Goal: Check status: Check status

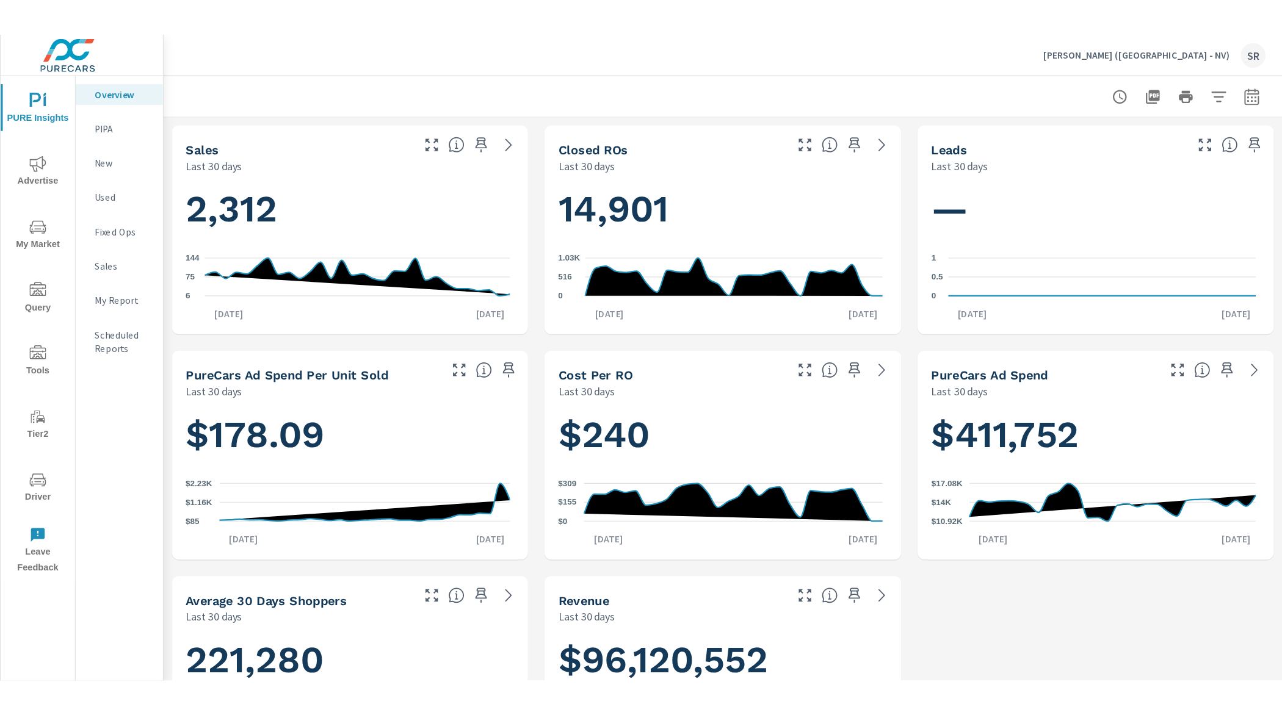
scroll to position [666, 0]
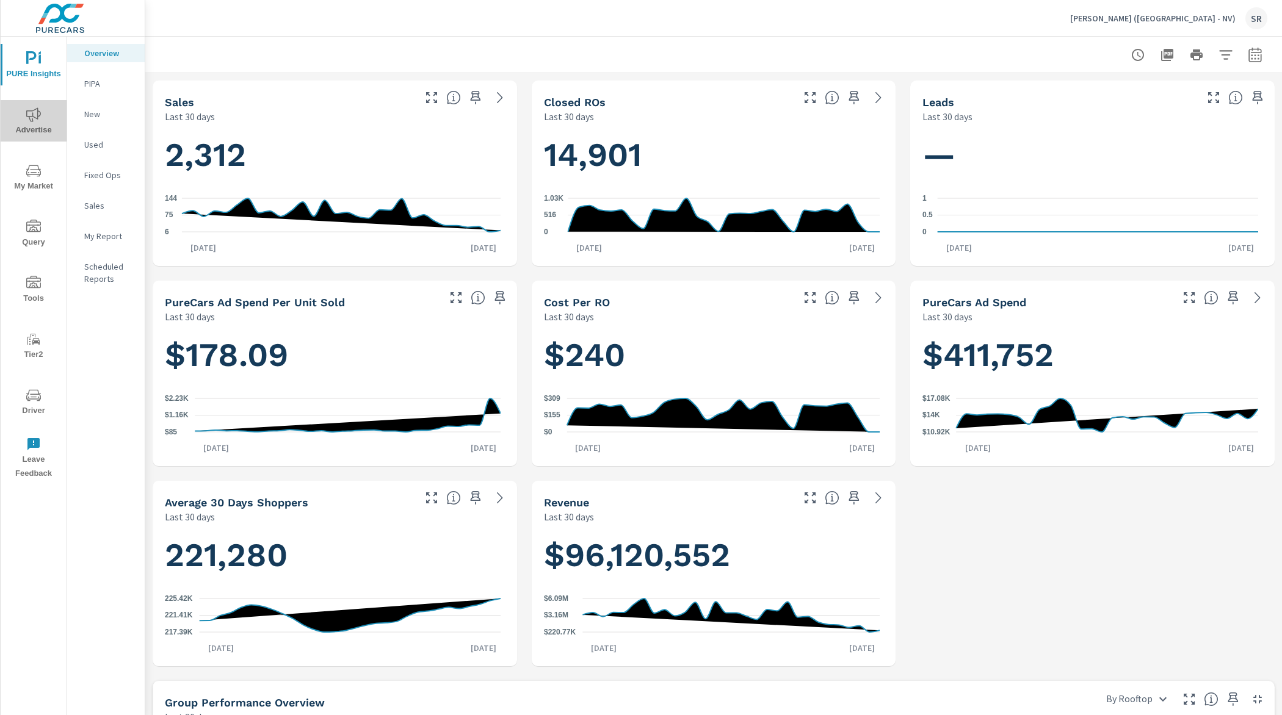
click at [27, 121] on icon "nav menu" at bounding box center [33, 114] width 15 height 15
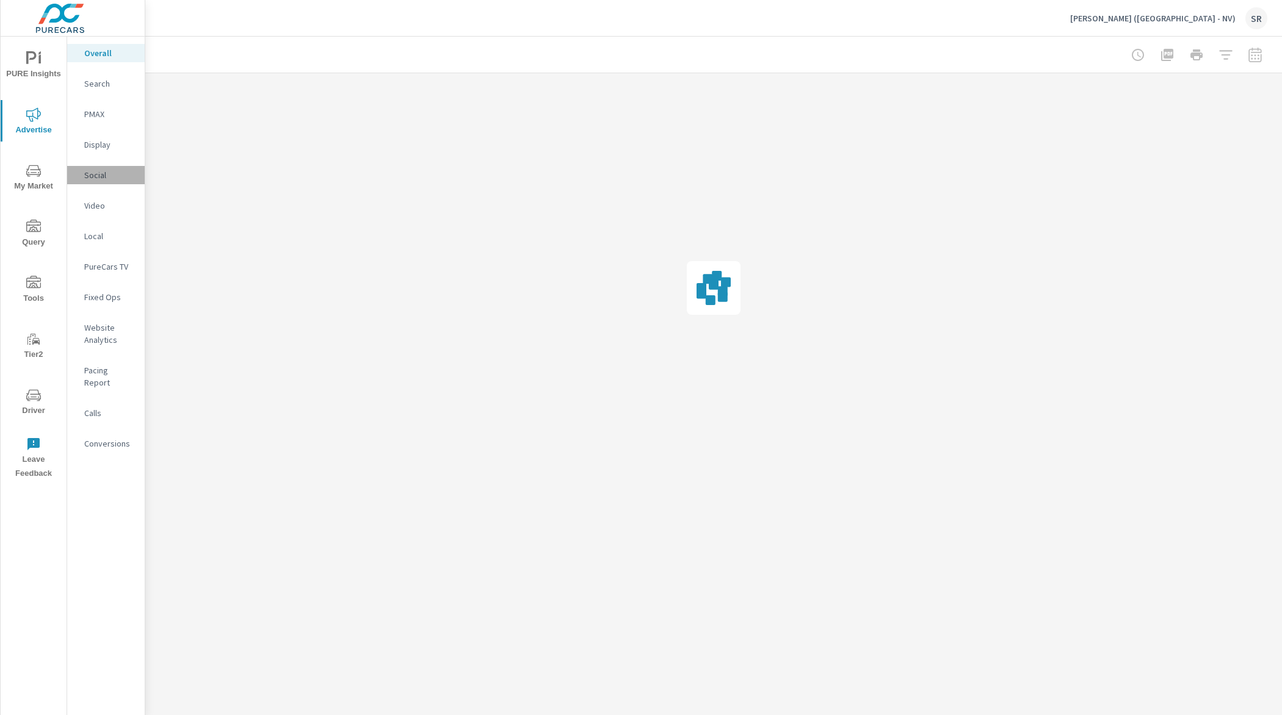
click at [103, 178] on p "Social" at bounding box center [109, 175] width 51 height 12
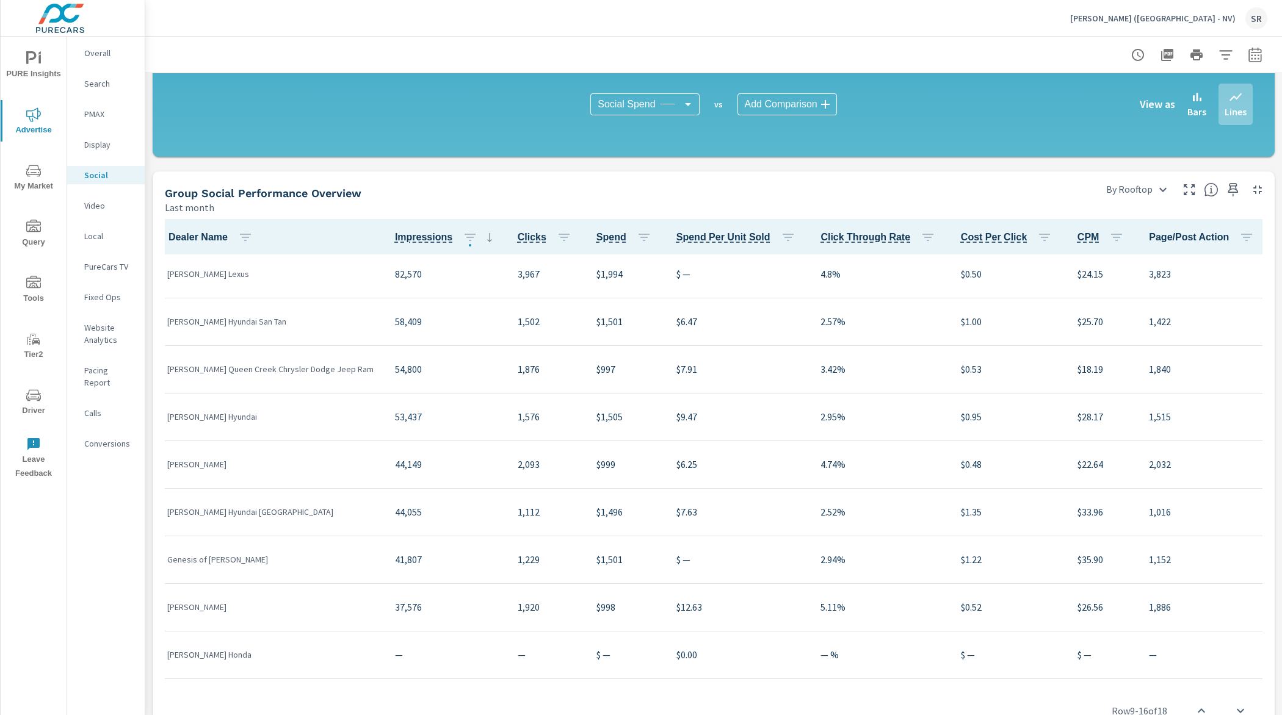
scroll to position [458, 0]
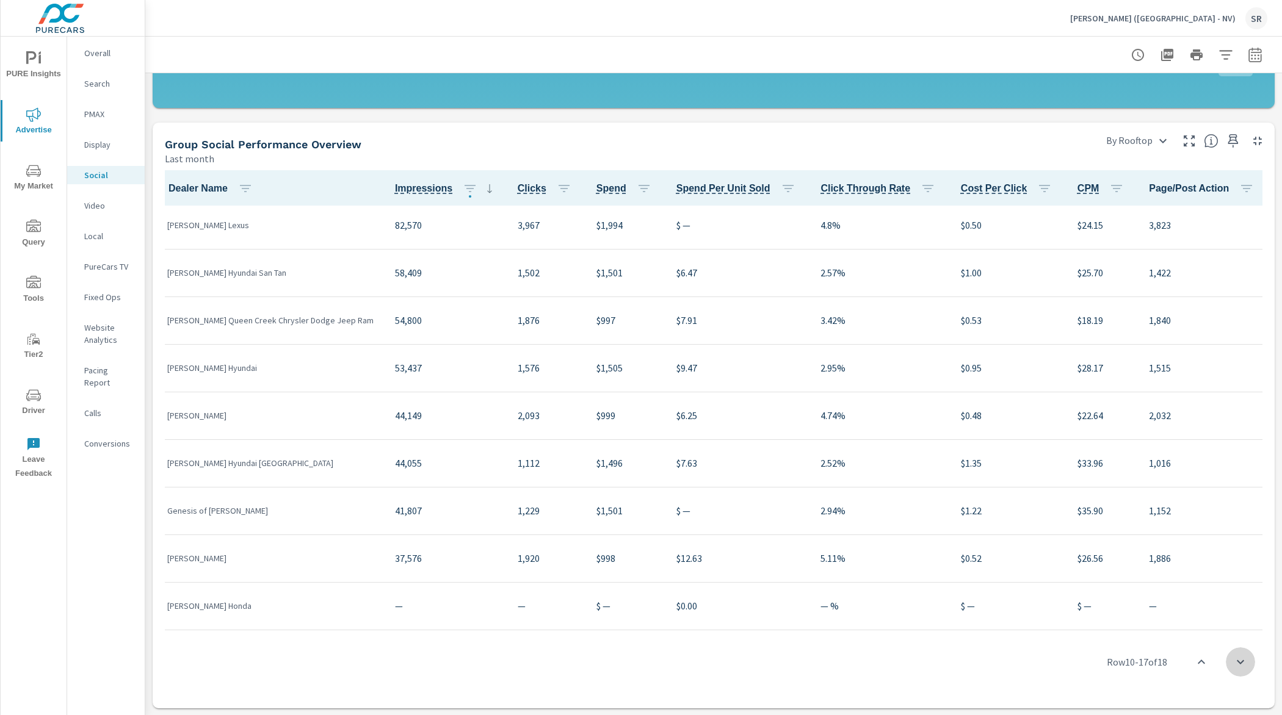
click at [1153, 562] on button "scroll to bottom" at bounding box center [1239, 662] width 29 height 29
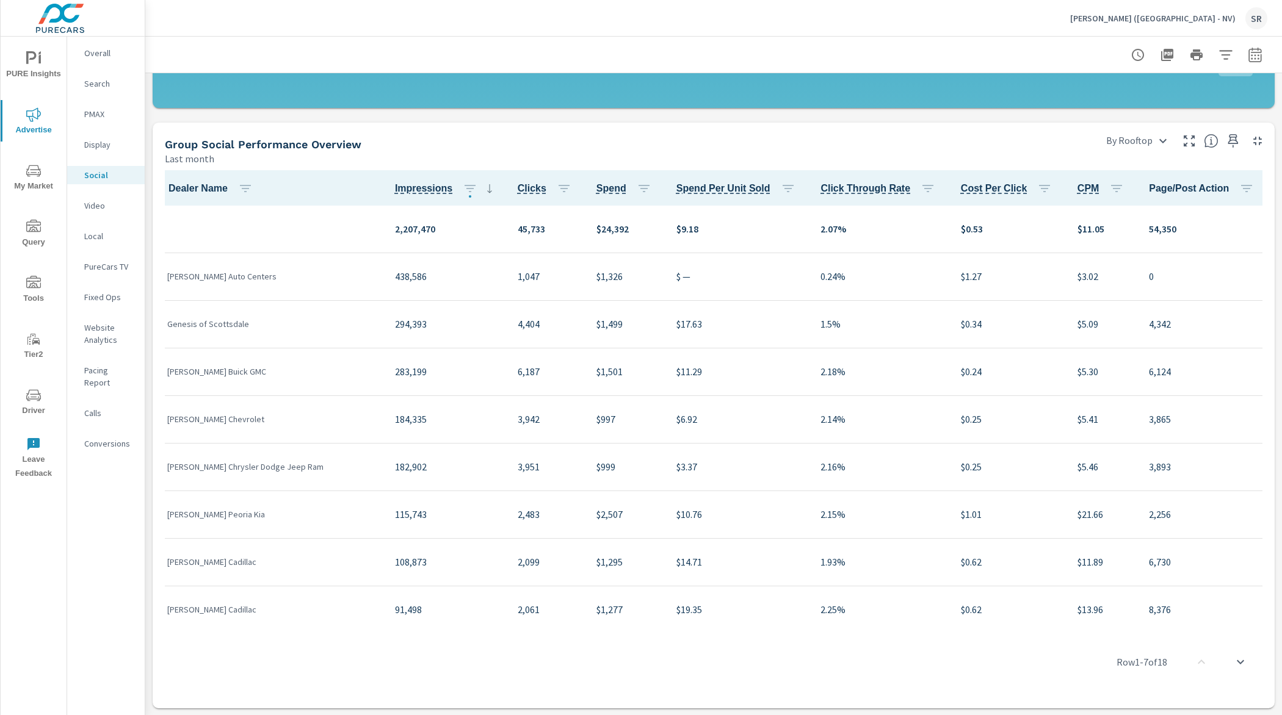
click at [1153, 11] on div "Earnhardt (AZ - NV) SR" at bounding box center [1168, 18] width 197 height 22
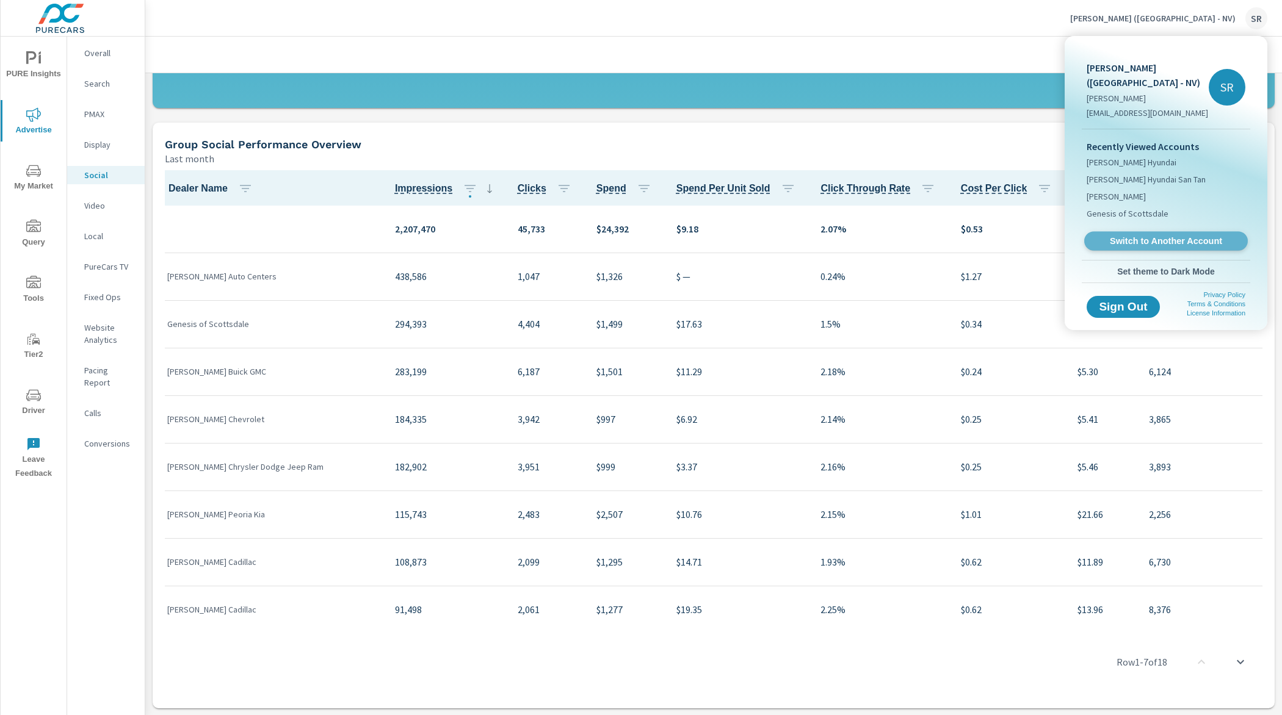
click at [1153, 236] on span "Switch to Another Account" at bounding box center [1166, 242] width 150 height 12
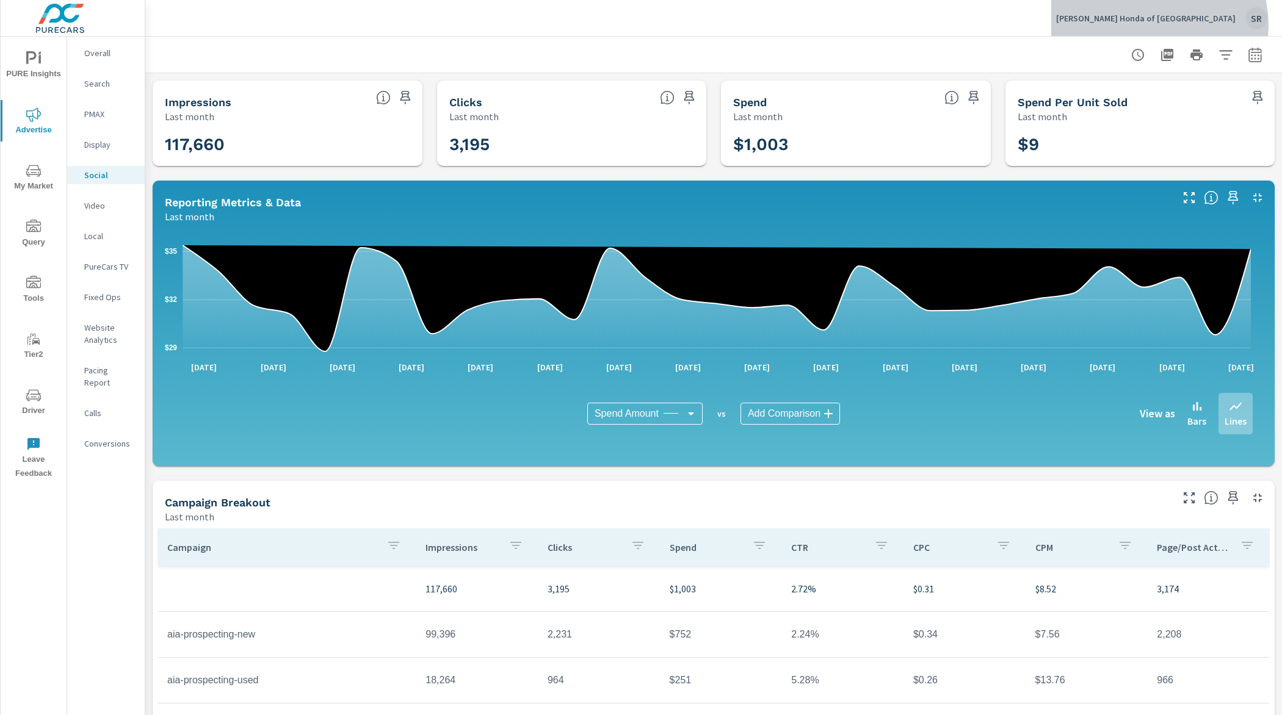
click at [1213, 24] on div "Holman Honda of Fort Lauderdale SR" at bounding box center [1161, 18] width 211 height 22
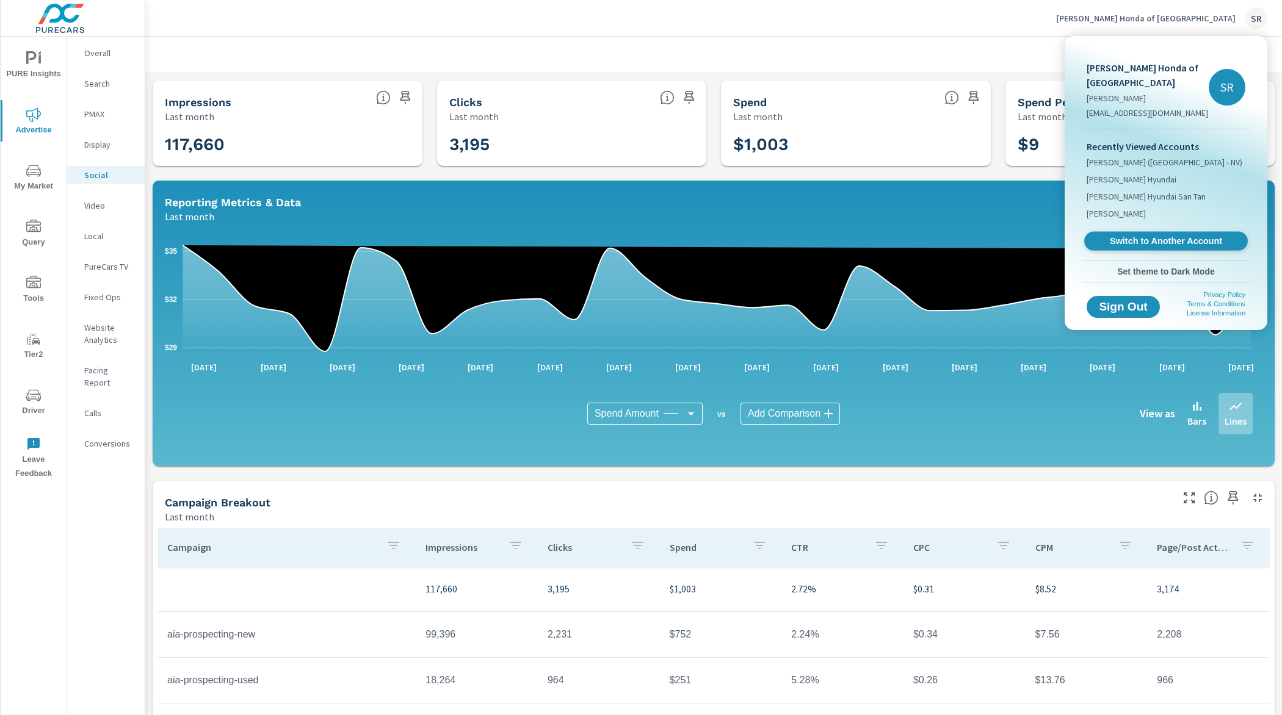
click at [1167, 243] on span "Switch to Another Account" at bounding box center [1166, 242] width 150 height 12
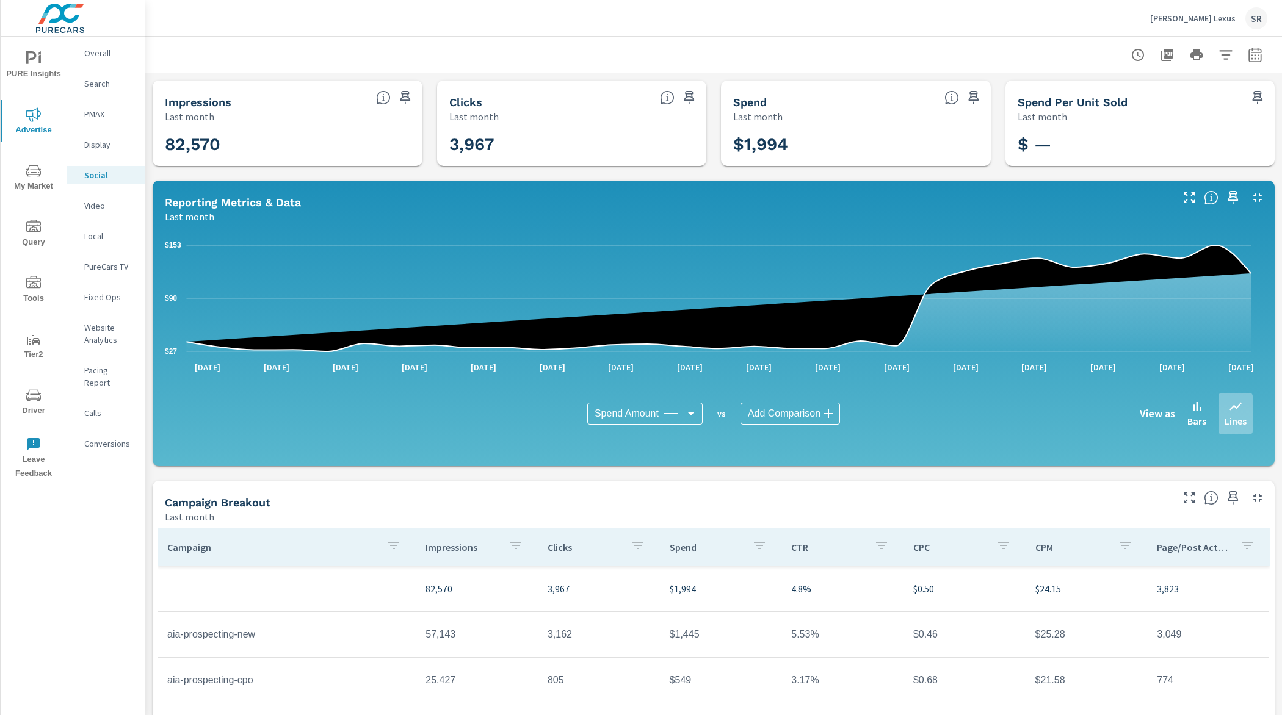
click at [1247, 54] on icon "button" at bounding box center [1254, 55] width 15 height 15
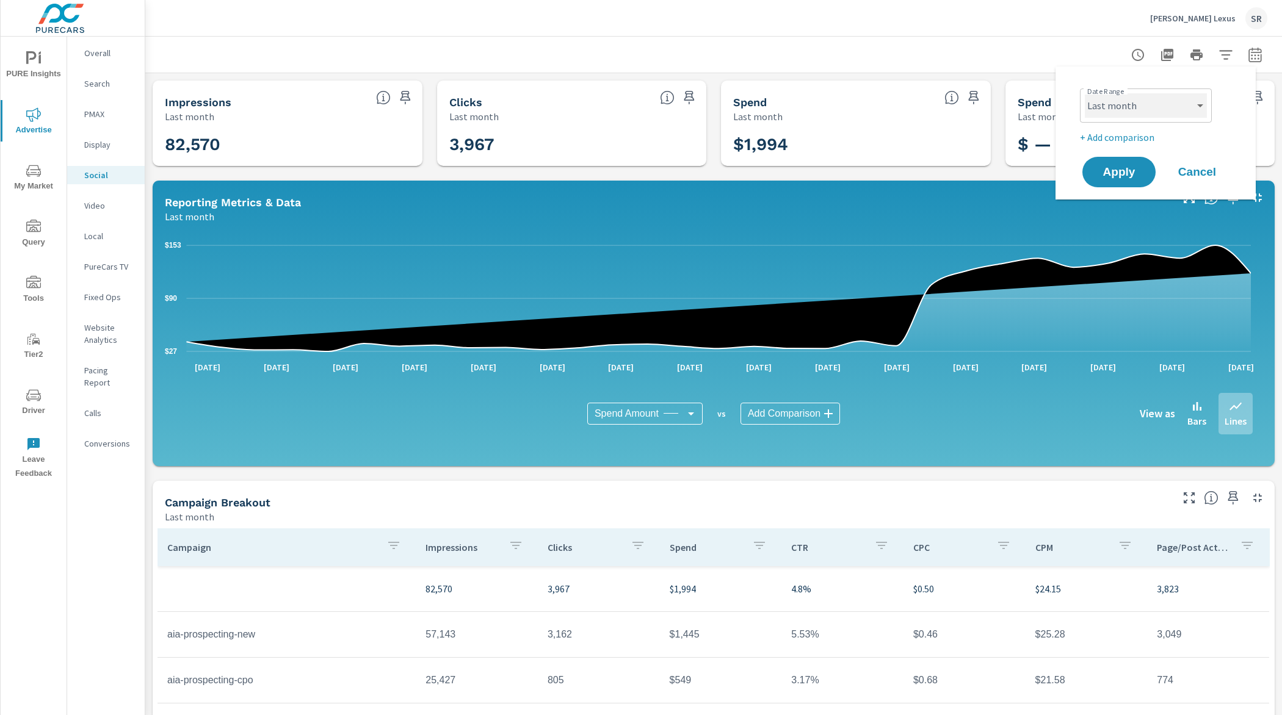
click at [1120, 112] on select "Custom [DATE] Last week Last 7 days Last 14 days Last 30 days Last 45 days Last…" at bounding box center [1145, 105] width 122 height 24
click at [1084, 93] on select "Custom [DATE] Last week Last 7 days Last 14 days Last 30 days Last 45 days Last…" at bounding box center [1145, 105] width 122 height 24
select select "custom"
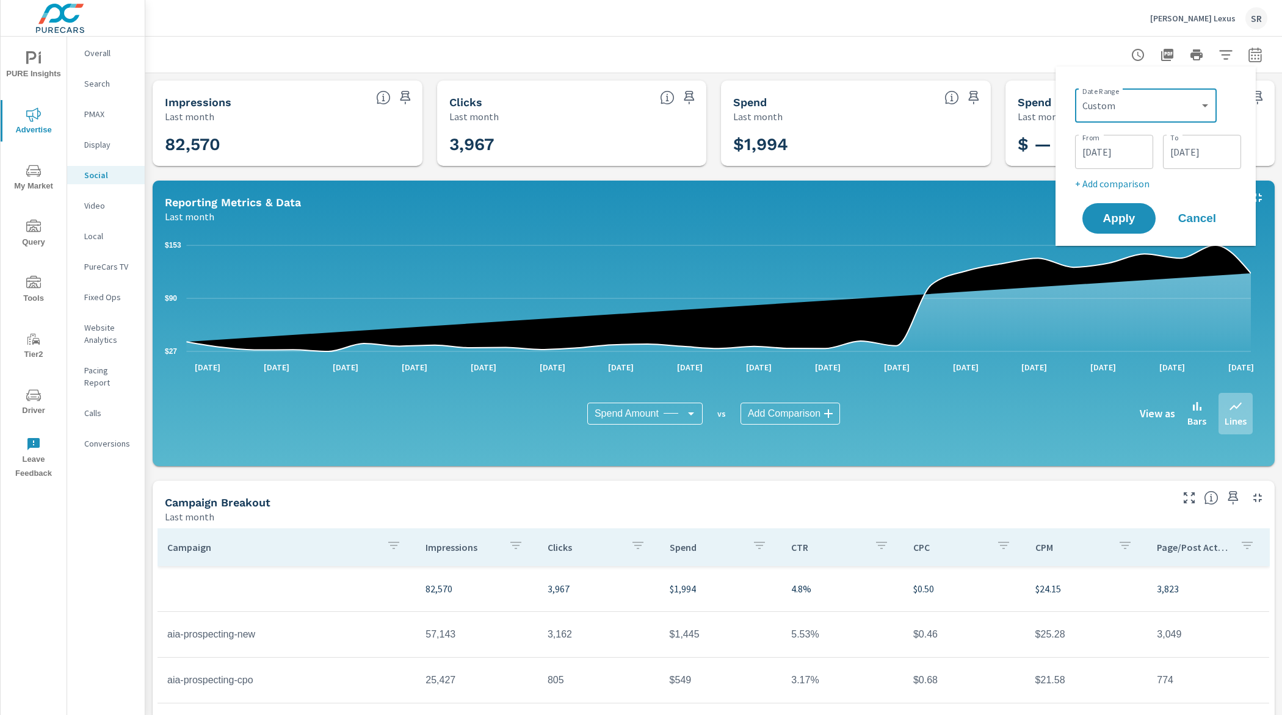
click at [1097, 157] on input "[DATE]" at bounding box center [1114, 152] width 68 height 24
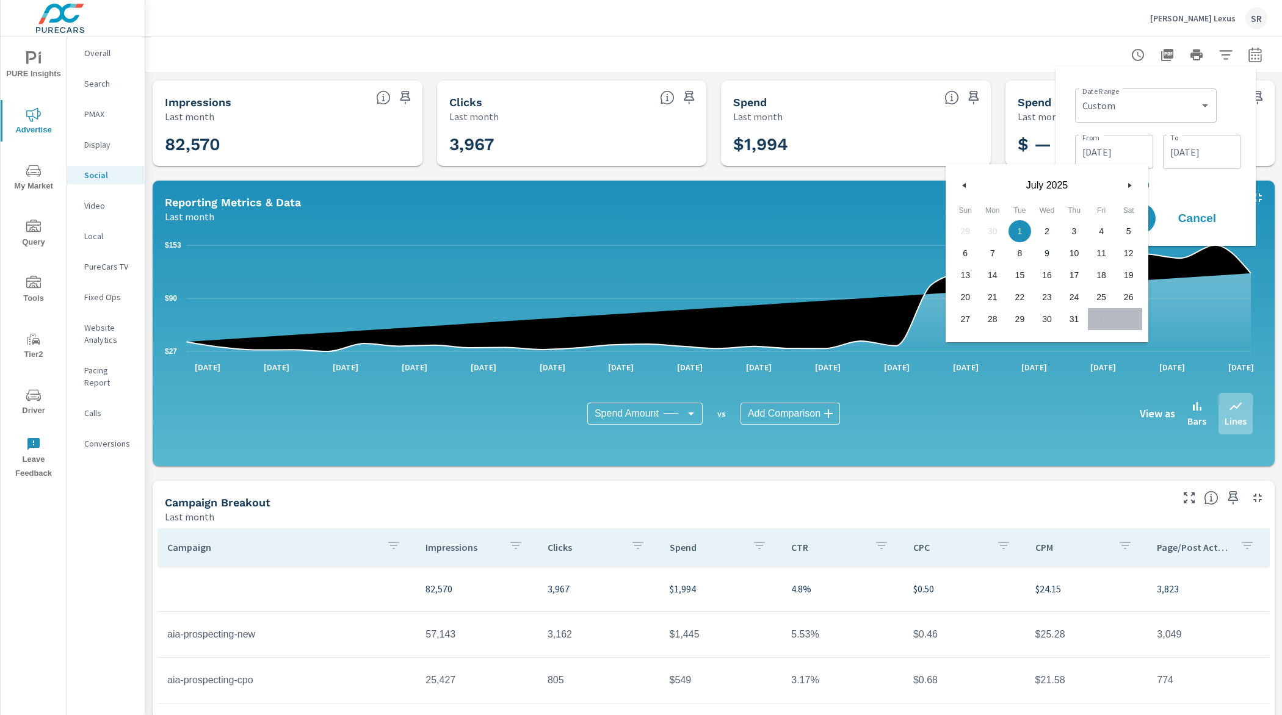
click at [962, 183] on icon "button" at bounding box center [962, 185] width 6 height 5
click at [1018, 233] on span "1" at bounding box center [1019, 231] width 27 height 16
type input "[DATE]"
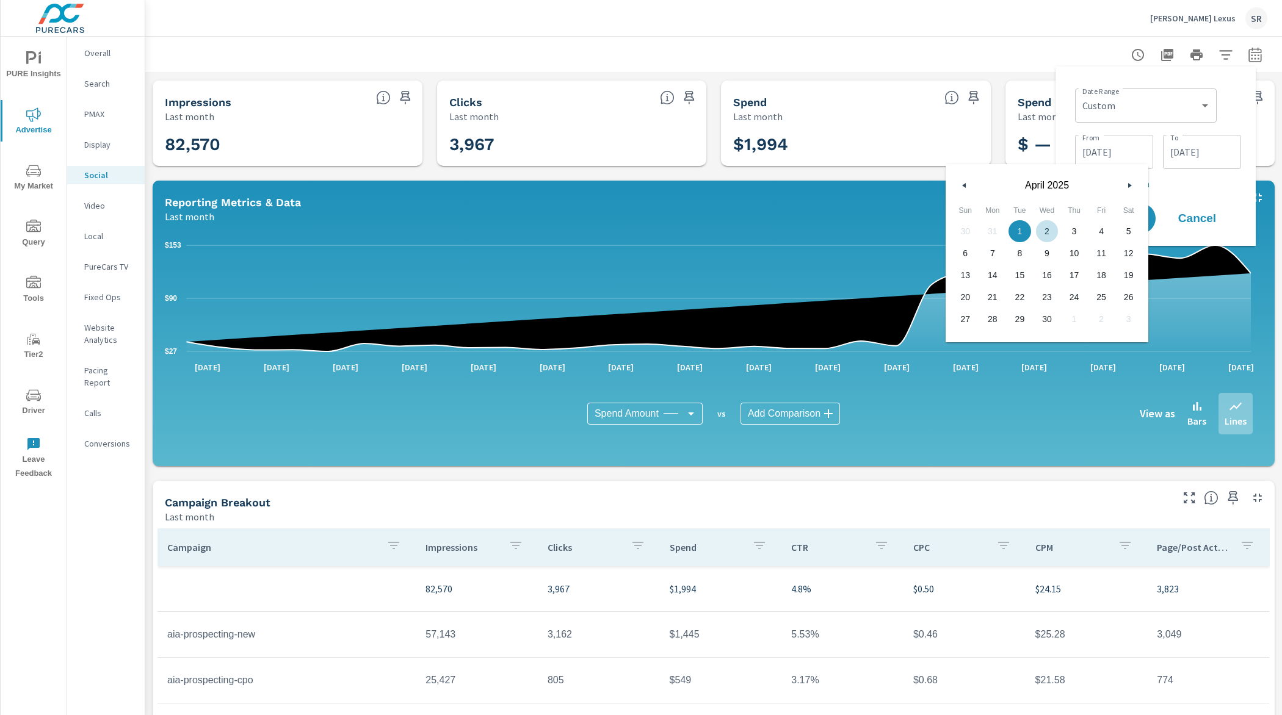
click at [1188, 156] on input "[DATE]" at bounding box center [1201, 152] width 68 height 24
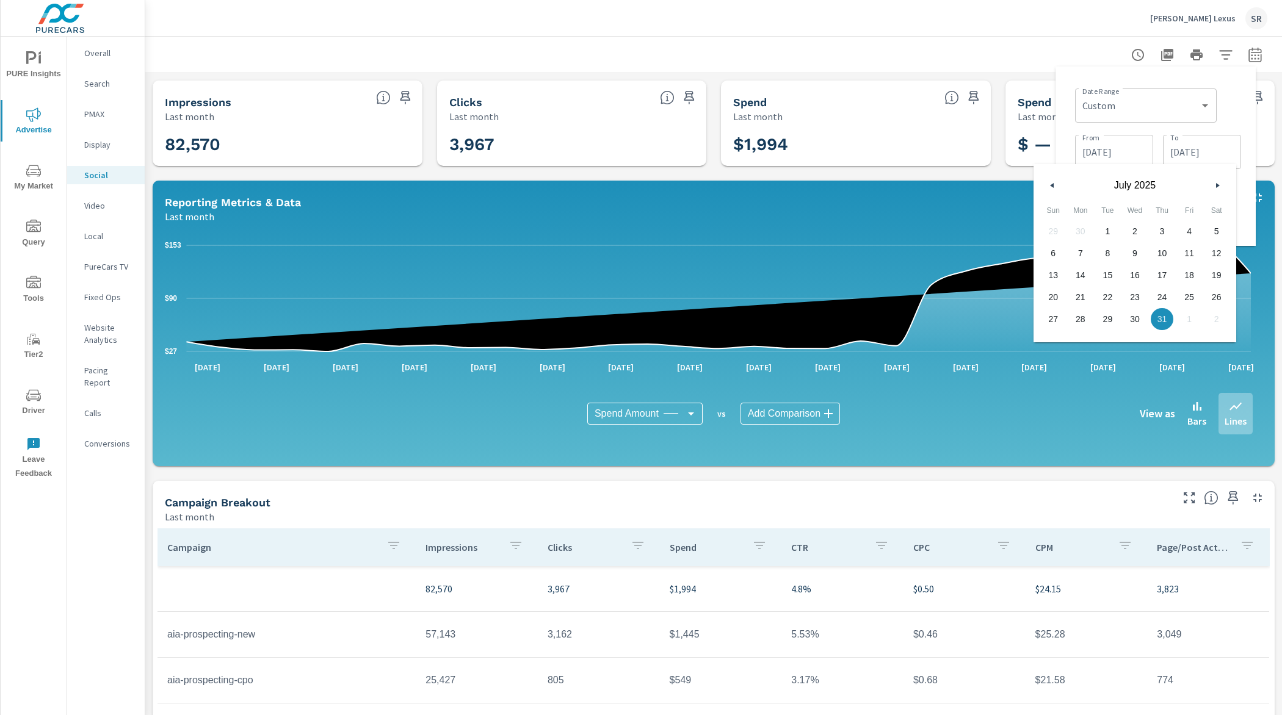
click at [1055, 183] on button "button" at bounding box center [1052, 185] width 15 height 15
click at [1080, 322] on span "30" at bounding box center [1080, 319] width 27 height 16
type input "[DATE]"
click at [1238, 99] on div "Date Range Custom [DATE] Last week Last 7 days Last 14 days Last 30 days Last 4…" at bounding box center [1158, 104] width 166 height 41
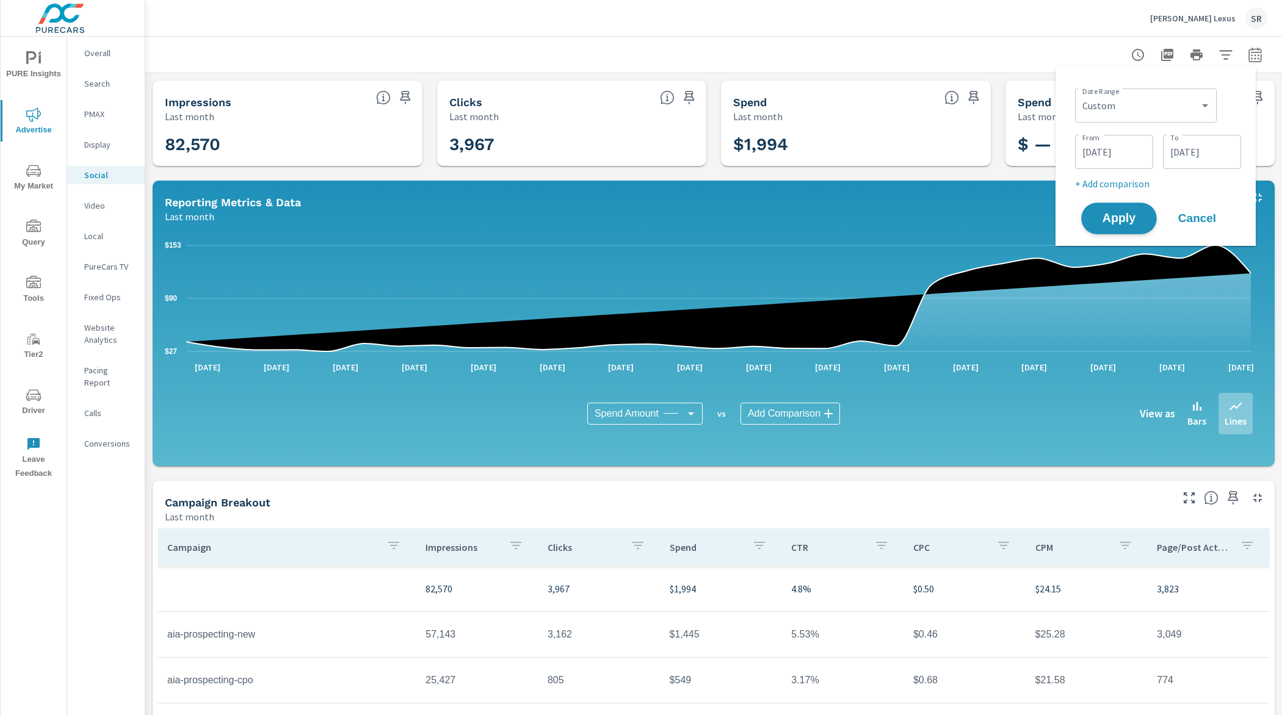
click at [1127, 226] on button "Apply" at bounding box center [1119, 219] width 76 height 32
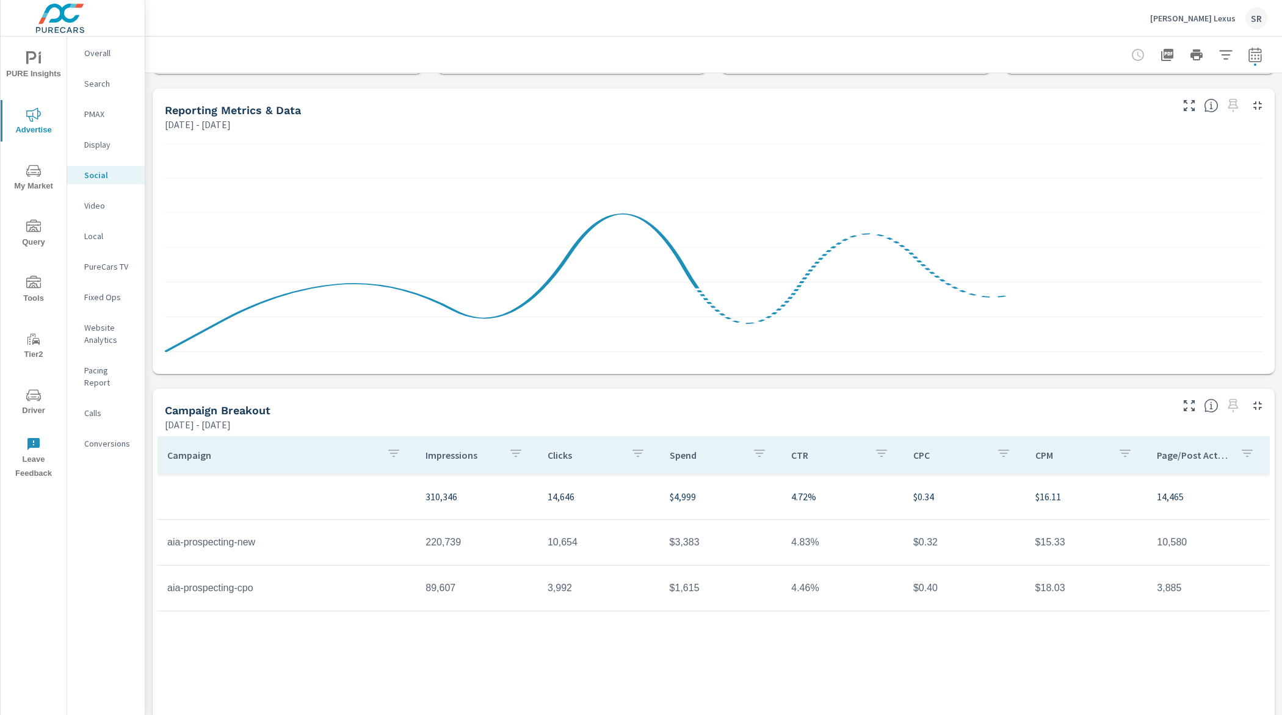
scroll to position [105, 0]
